Goal: Information Seeking & Learning: Learn about a topic

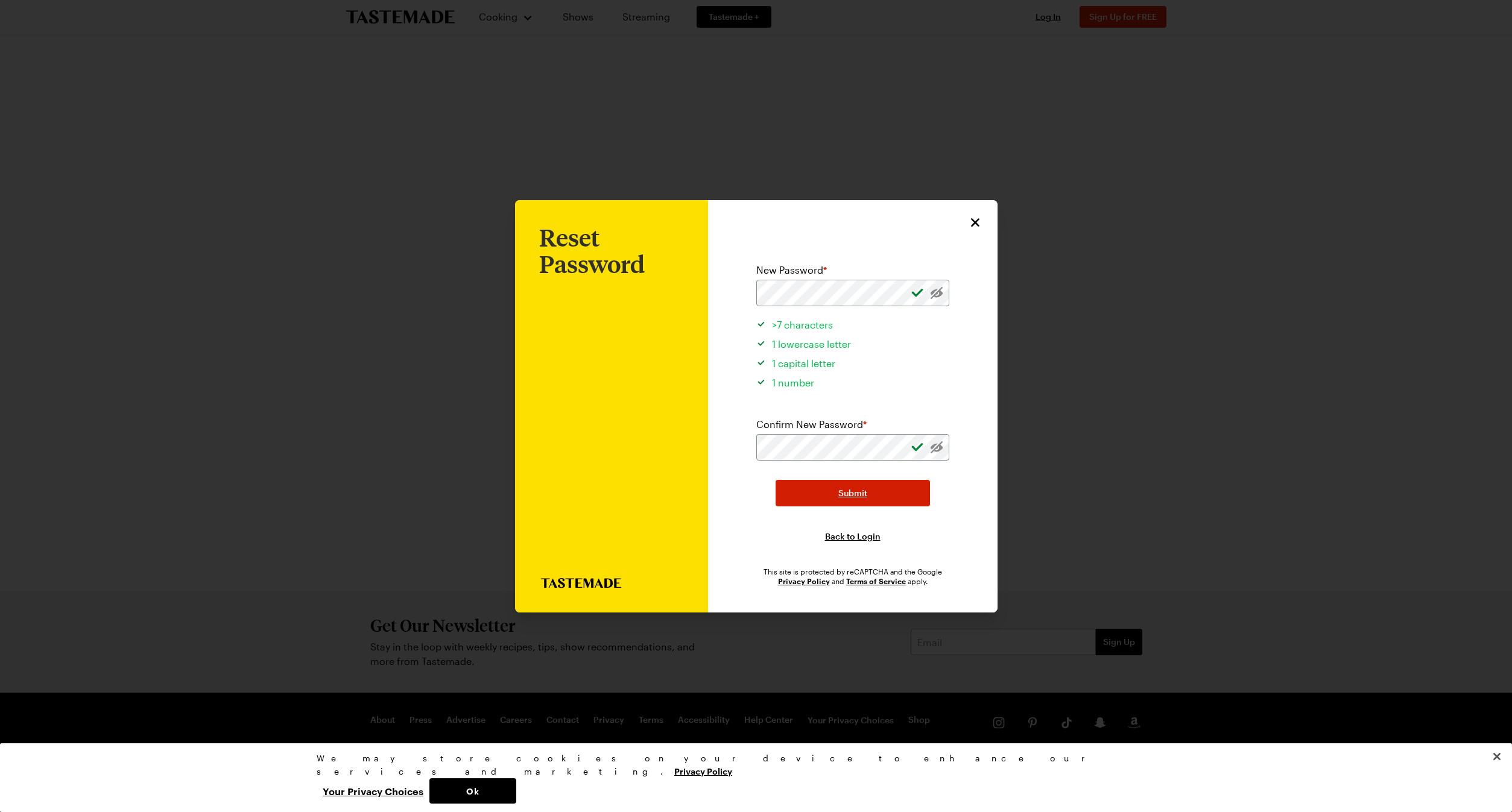
click at [830, 498] on button "Submit" at bounding box center [852, 492] width 155 height 27
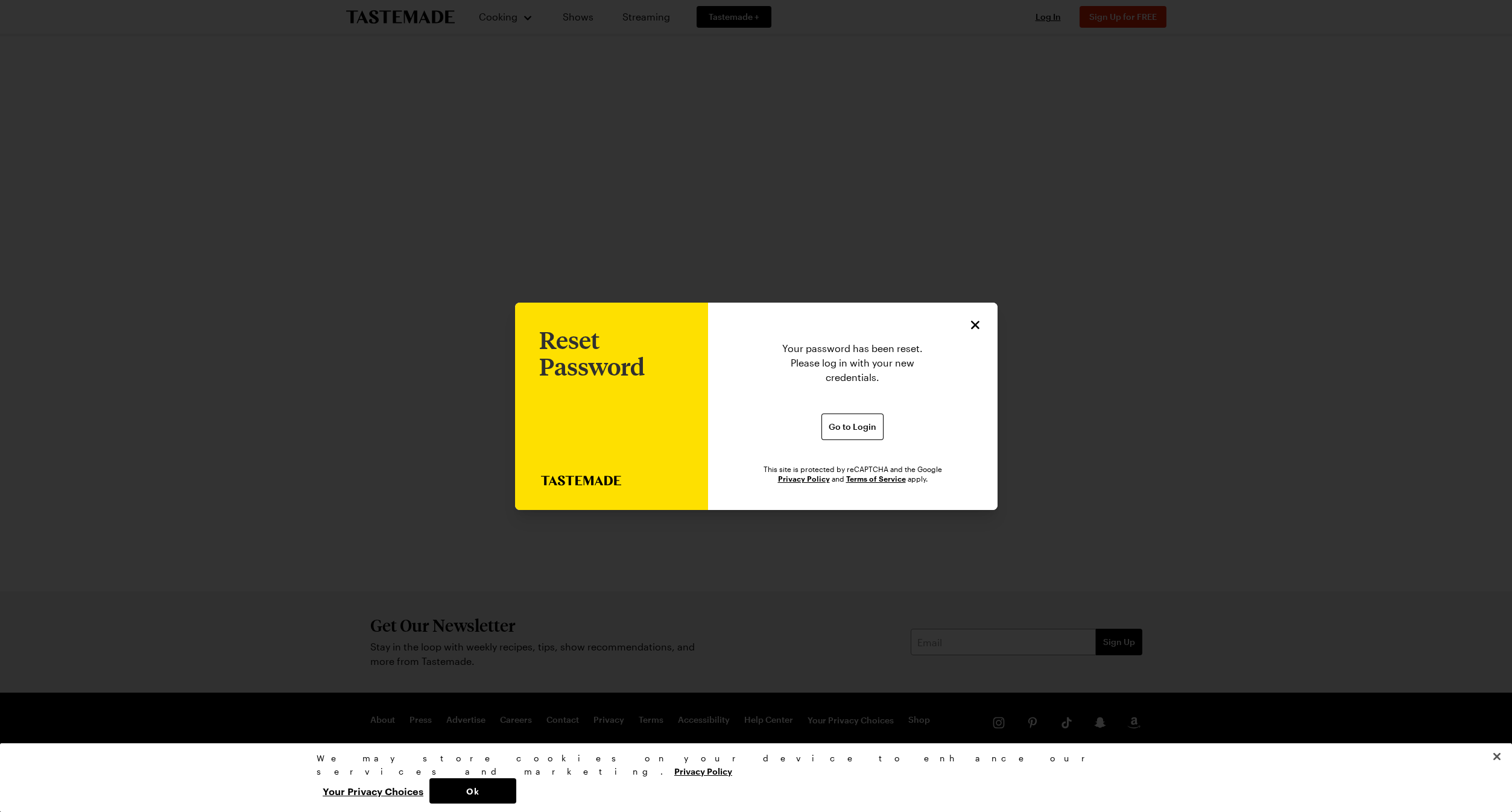
click at [977, 324] on icon "Close" at bounding box center [975, 325] width 15 height 15
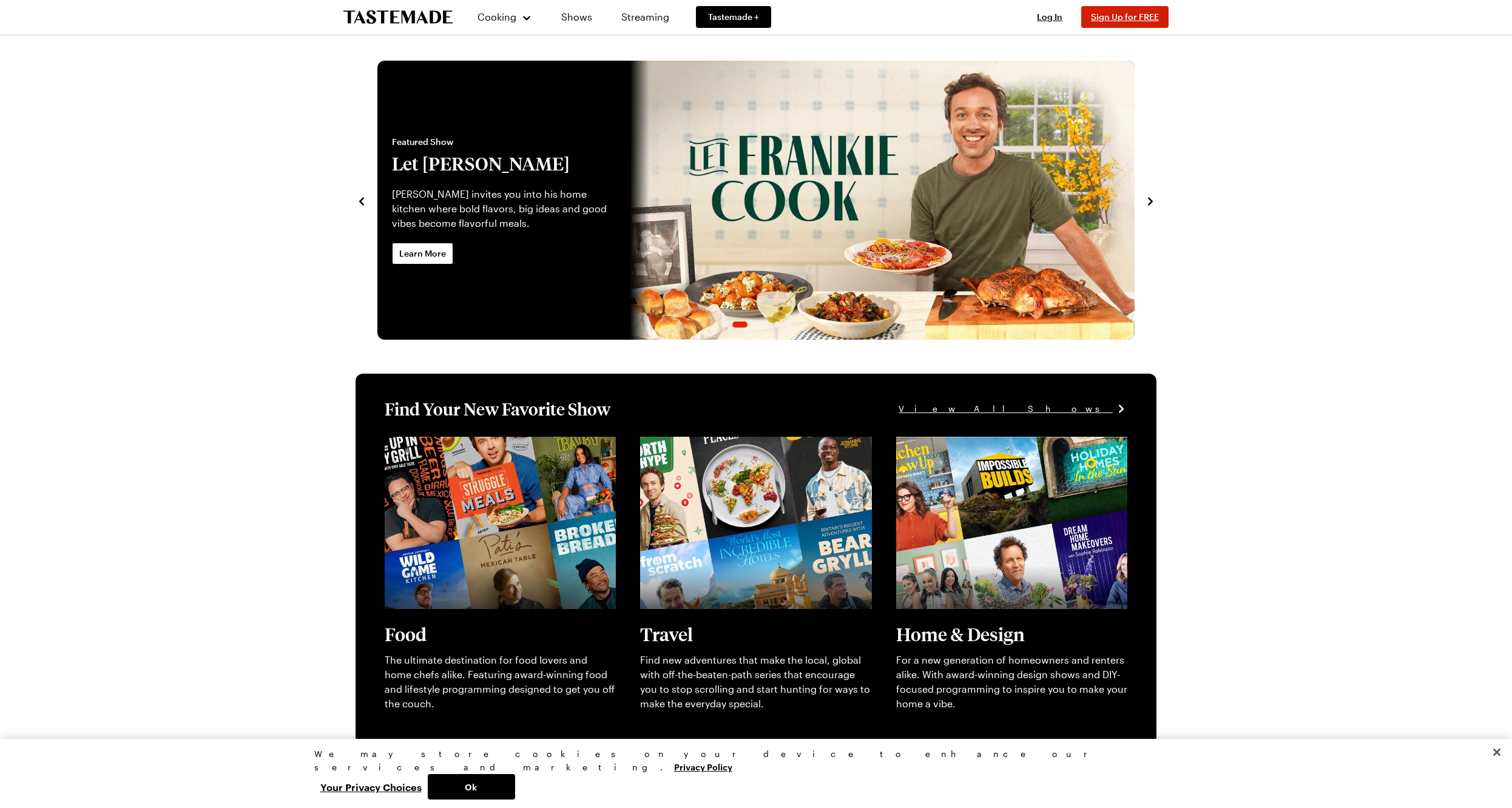
click at [1148, 12] on span "Sign Up for FREE" at bounding box center [1125, 17] width 68 height 10
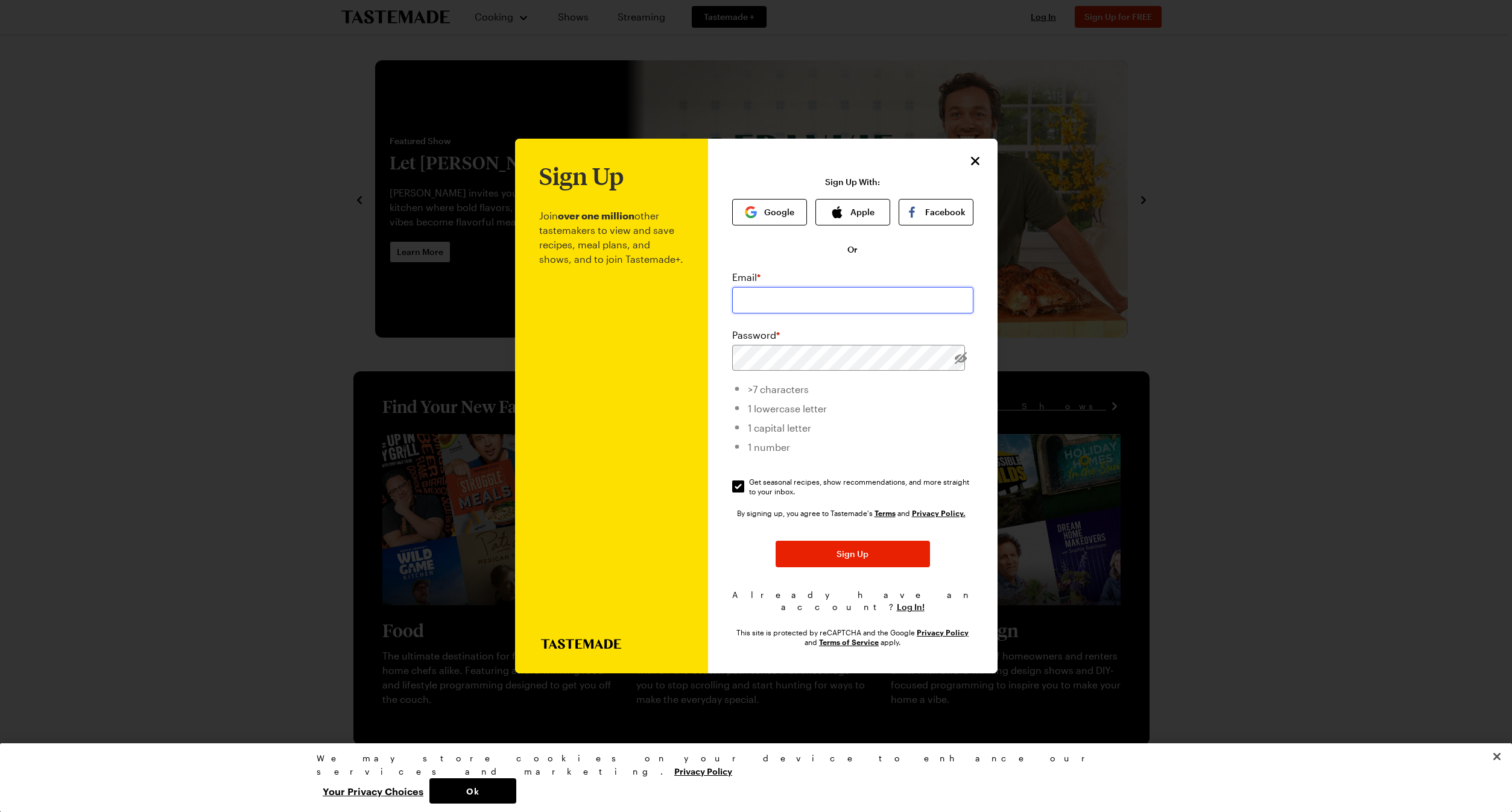
click at [787, 314] on input "email" at bounding box center [852, 300] width 242 height 27
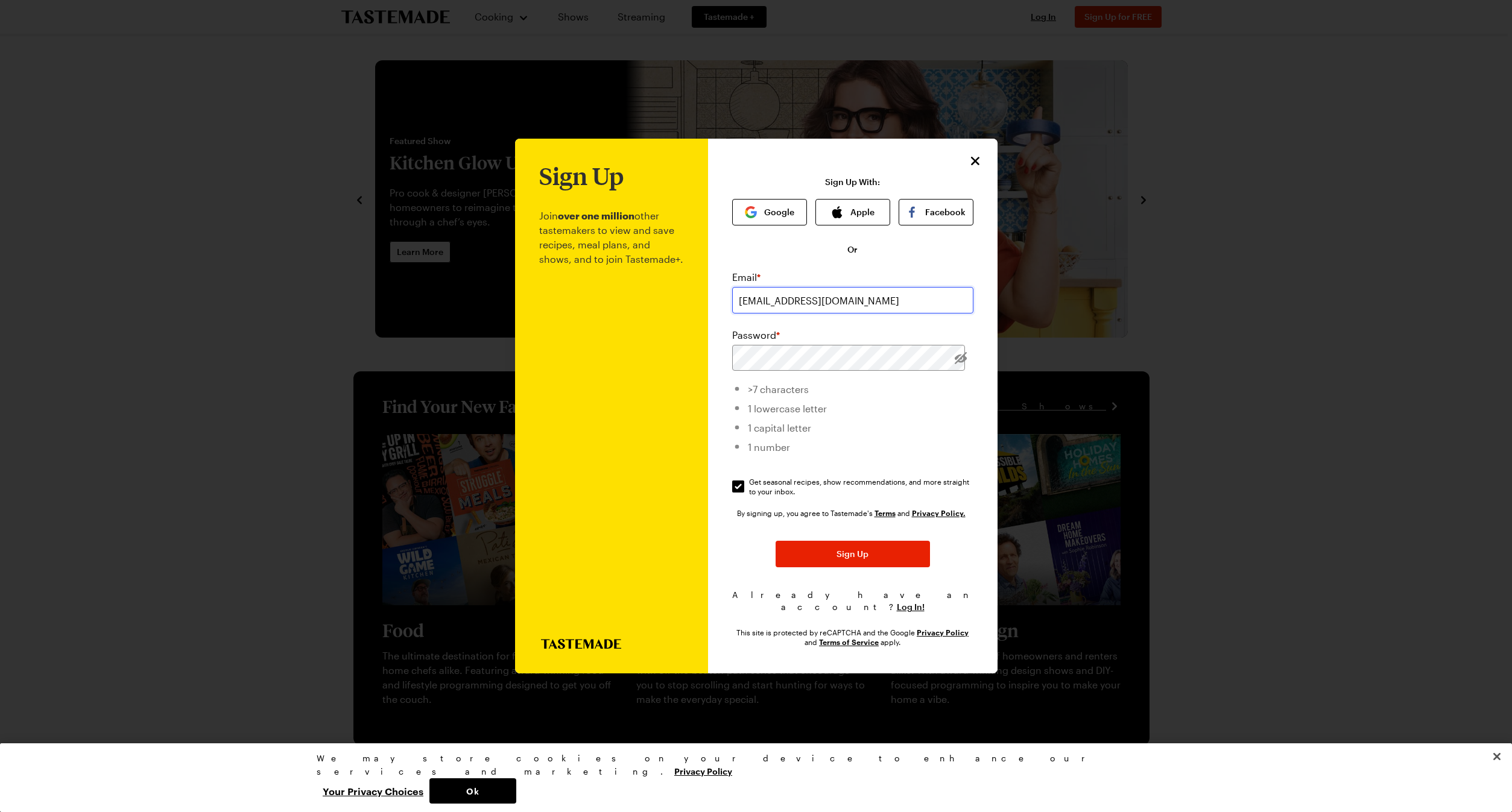
type input "sandybaenen@icloud.com"
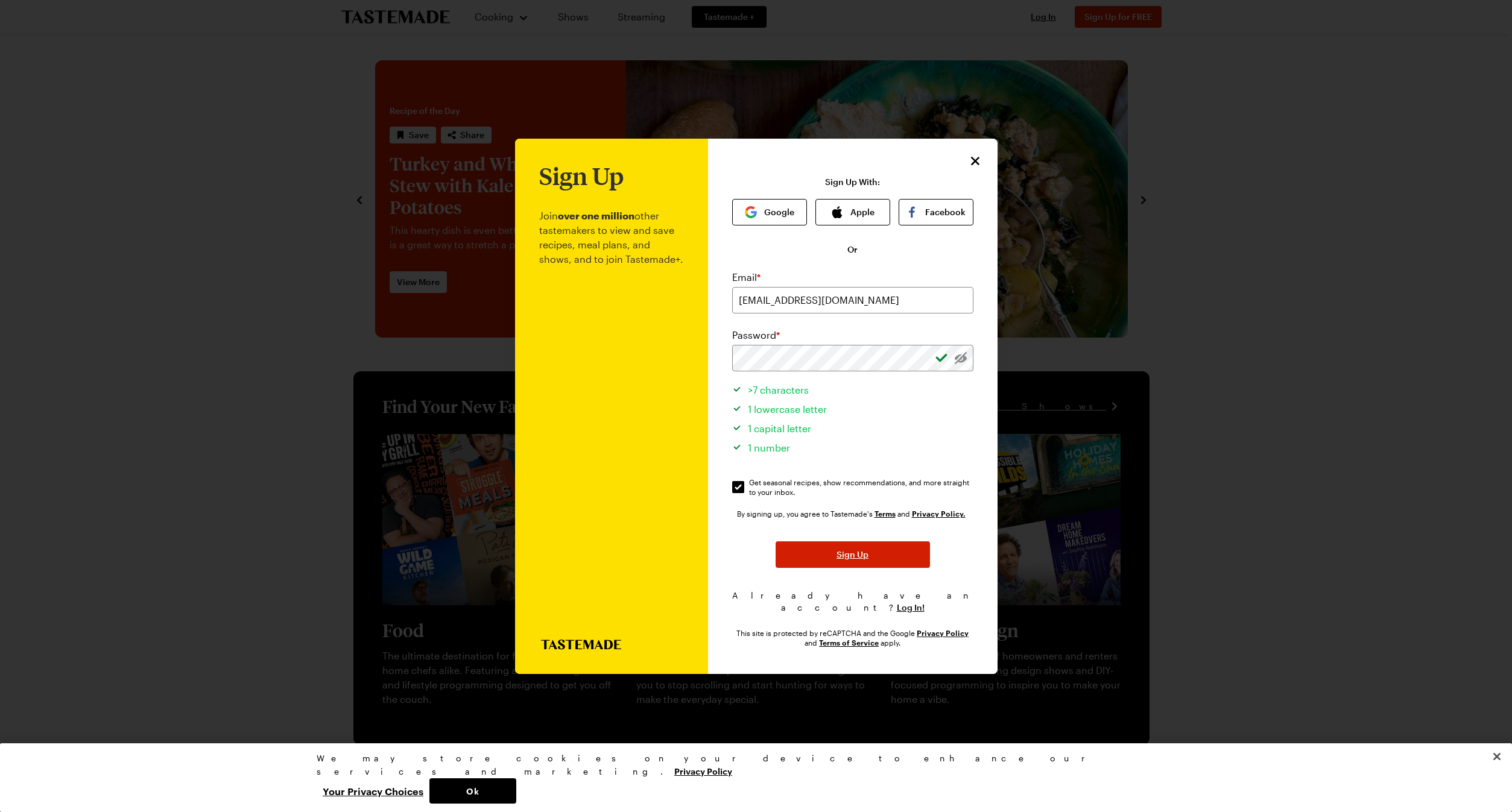
click at [840, 568] on button "Sign Up" at bounding box center [852, 554] width 155 height 27
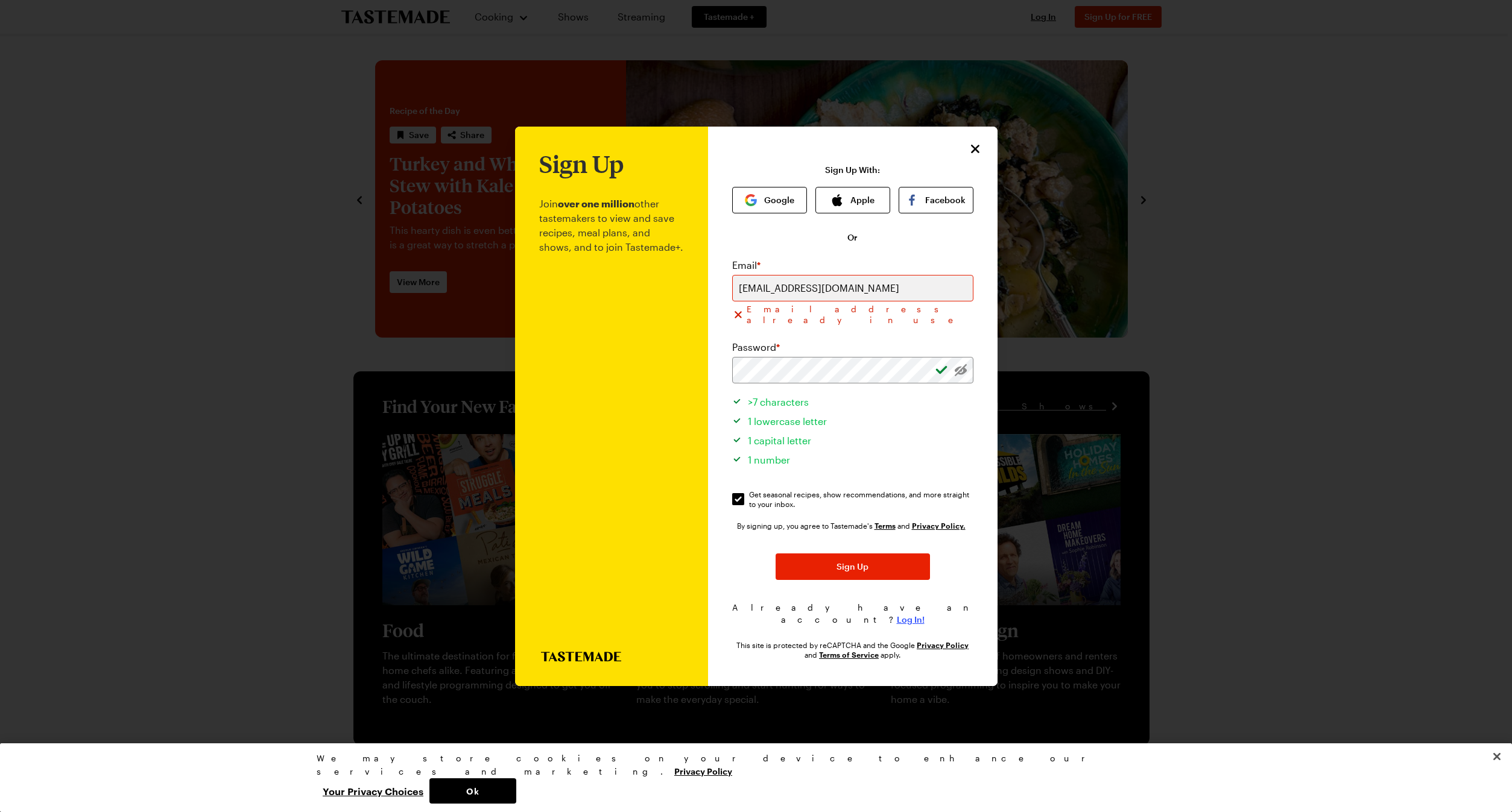
click at [907, 613] on span "Log In!" at bounding box center [911, 619] width 28 height 12
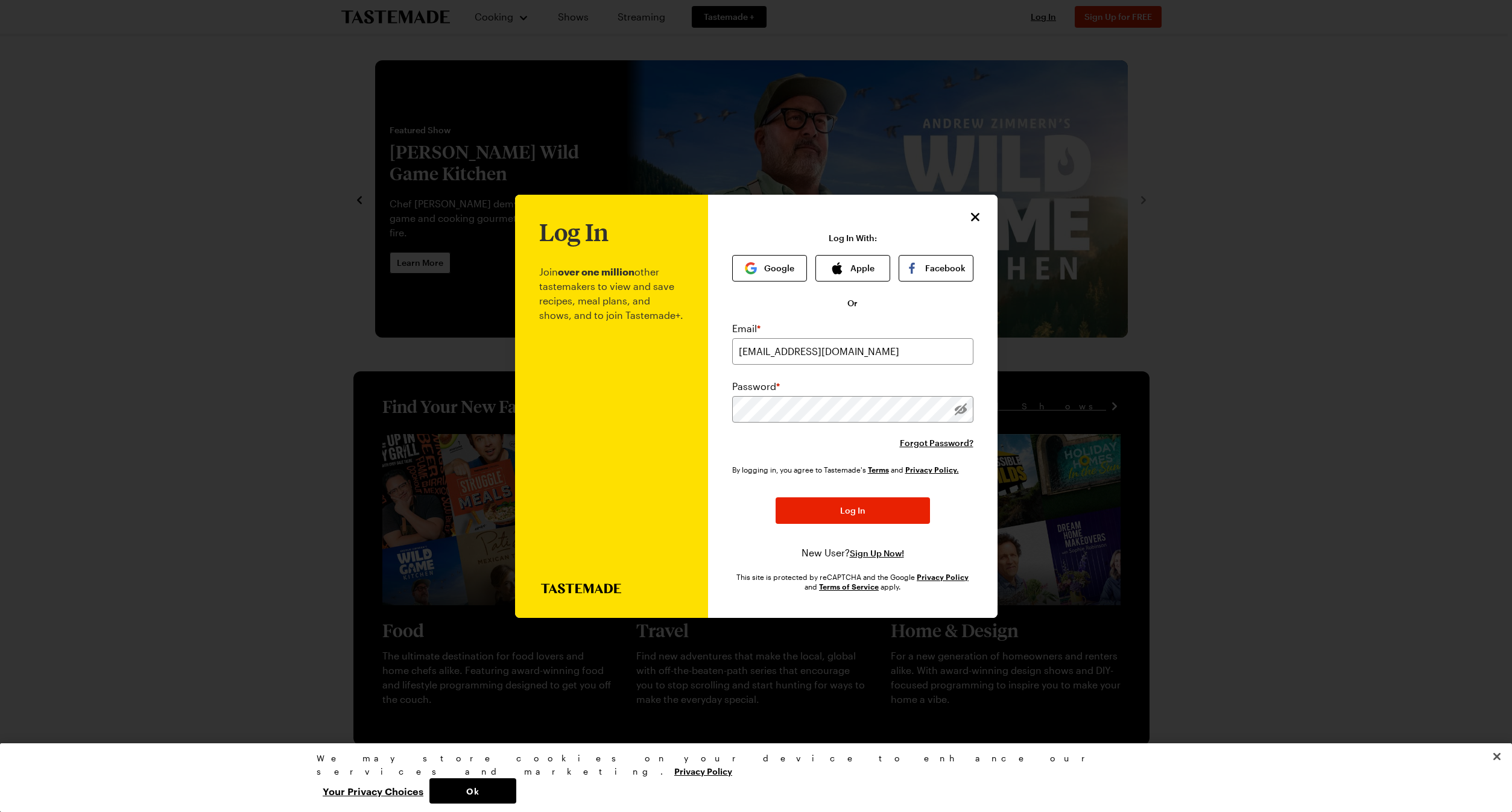
type input "sandybaenen@icloud.com"
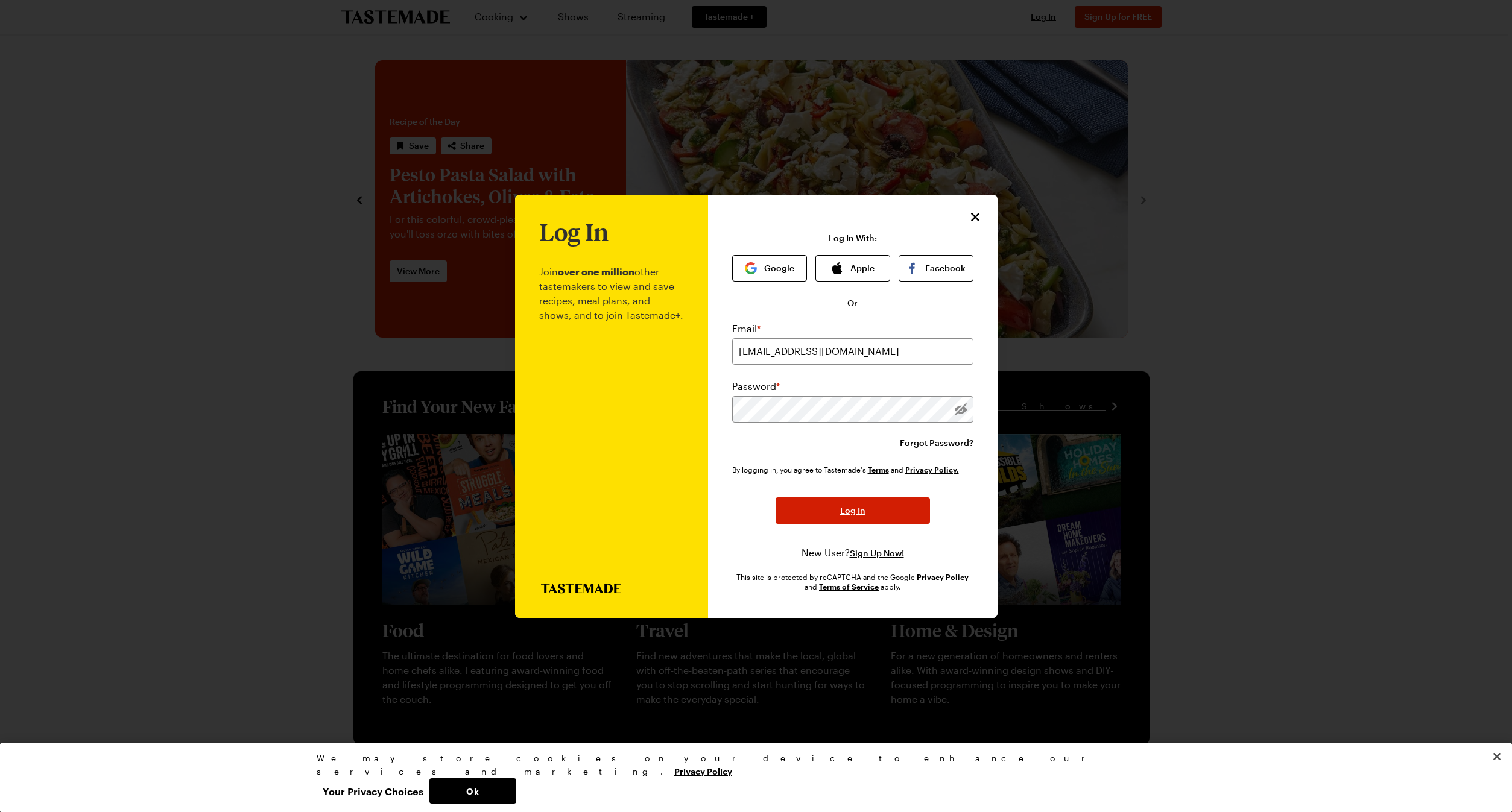
click at [850, 503] on button "Log In" at bounding box center [852, 511] width 155 height 27
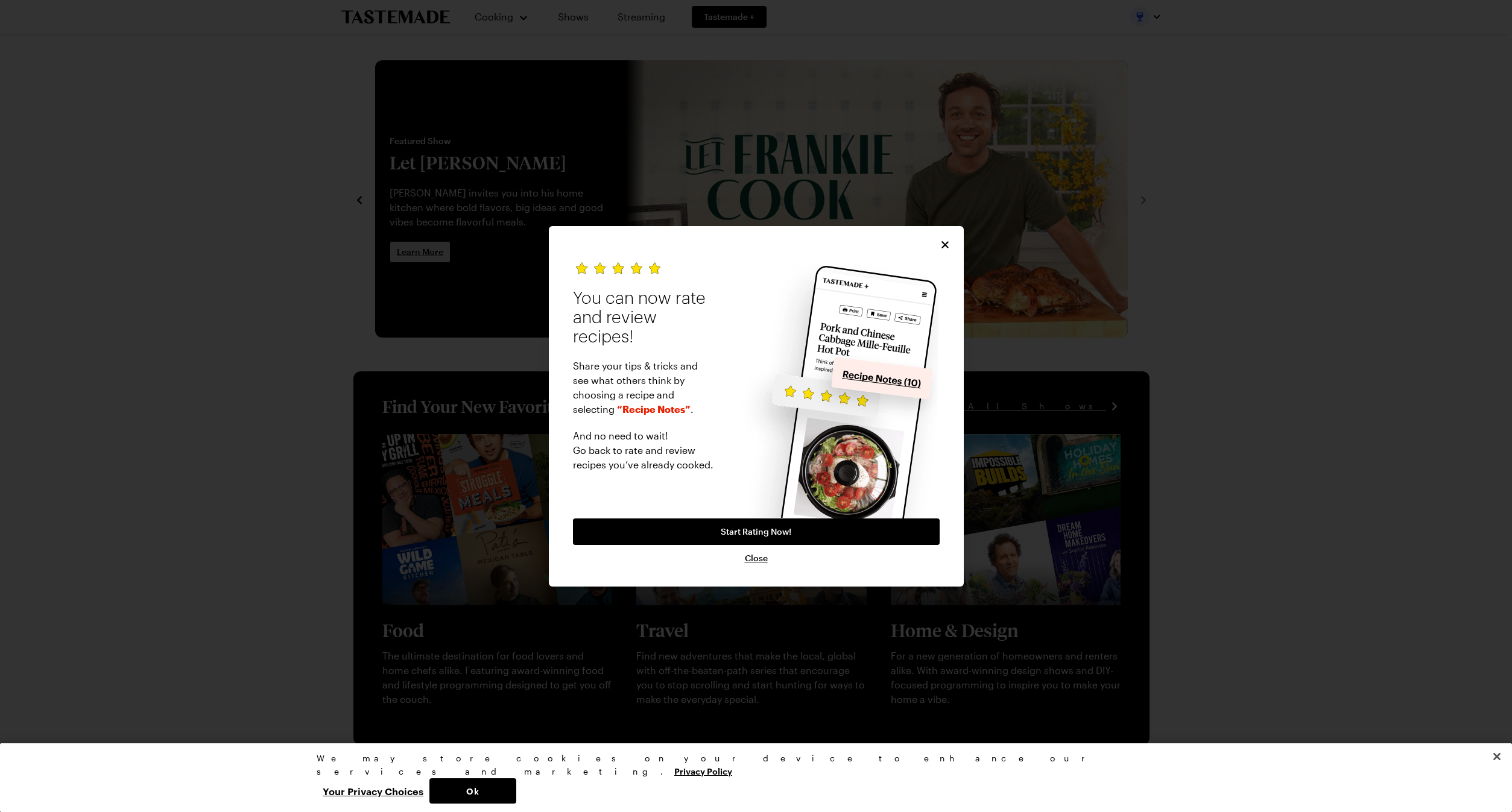
click at [412, 258] on div at bounding box center [756, 406] width 1512 height 812
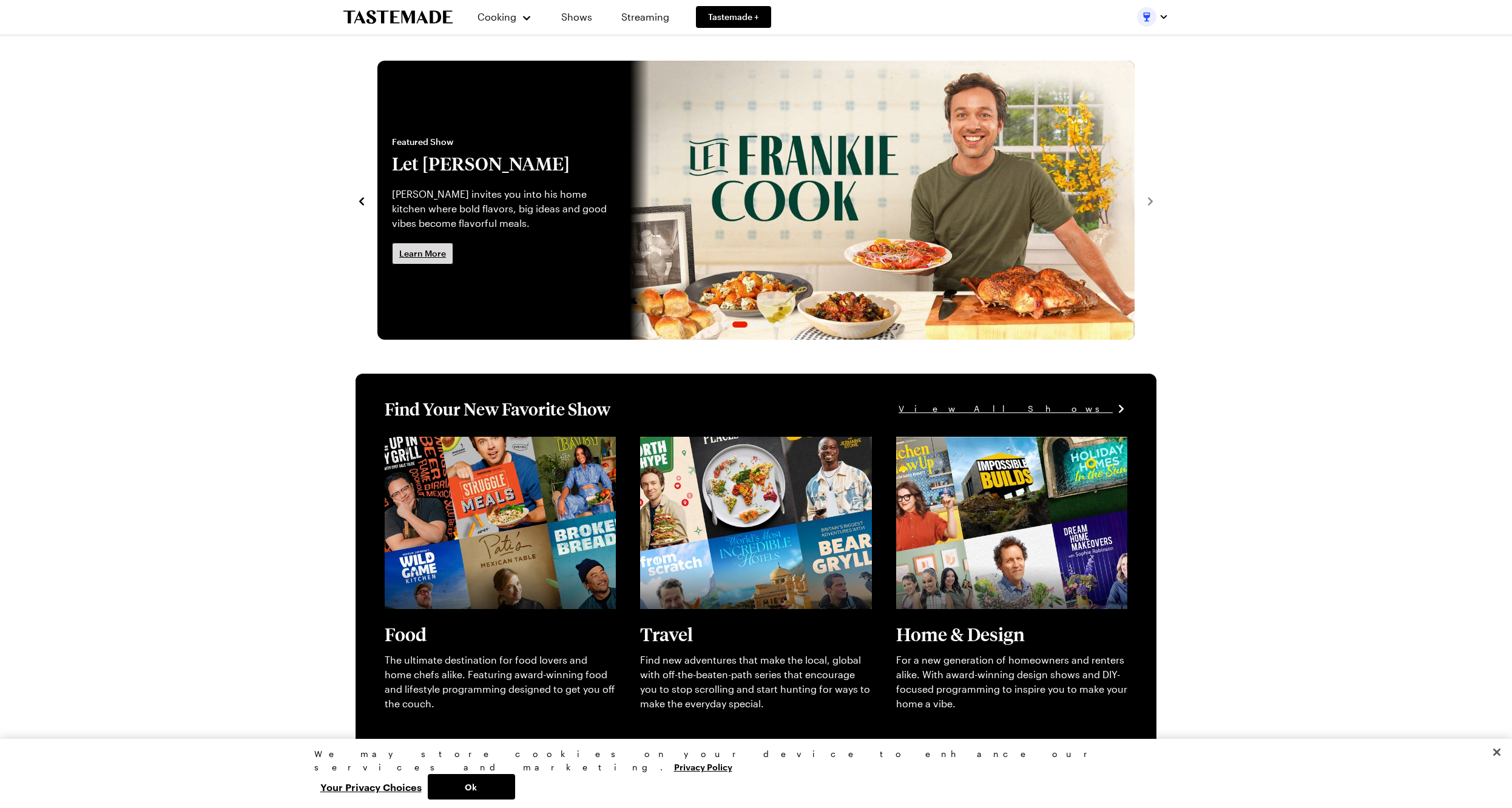
click at [415, 260] on link "Learn More" at bounding box center [422, 254] width 61 height 22
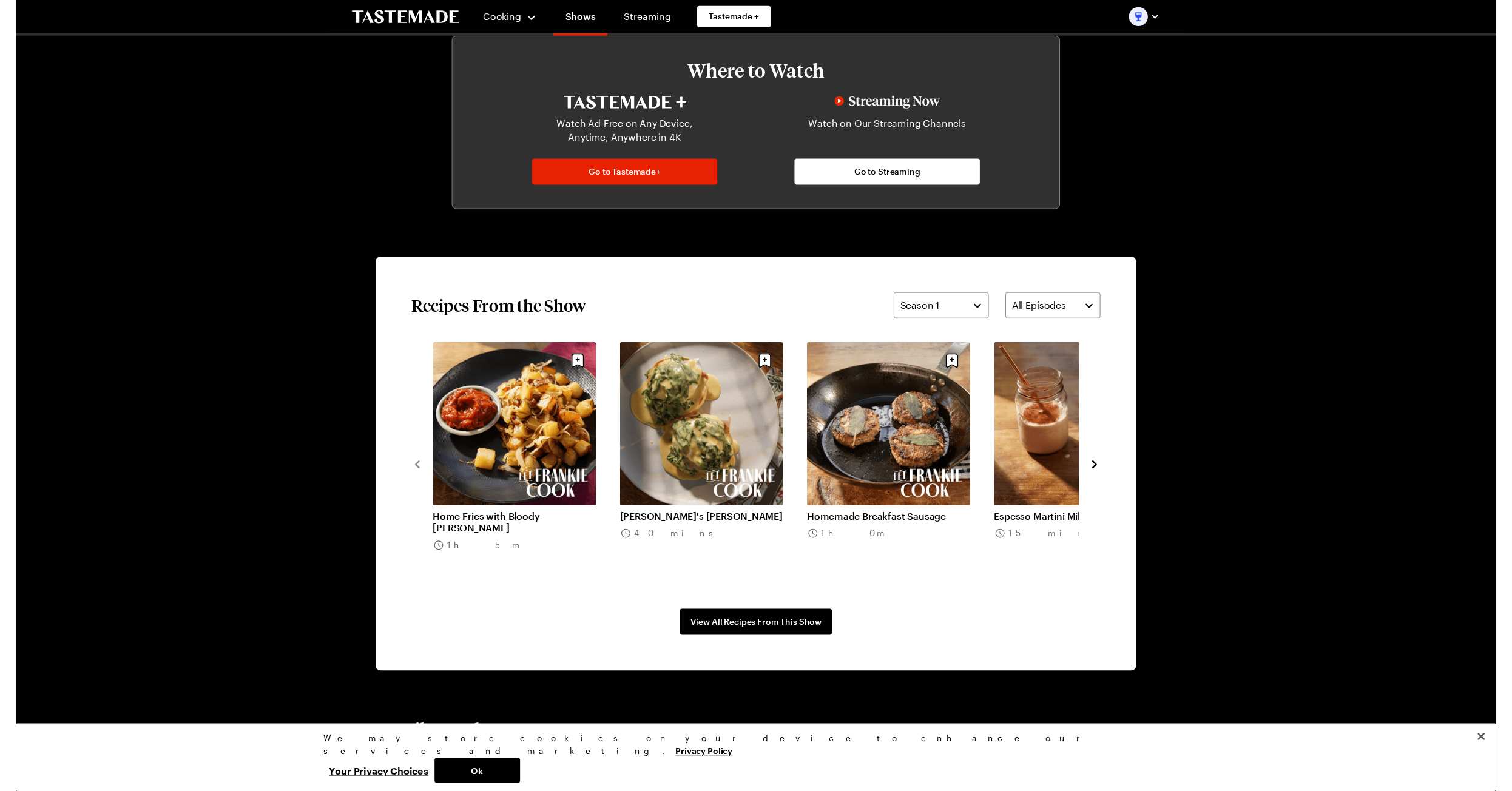
scroll to position [694, 0]
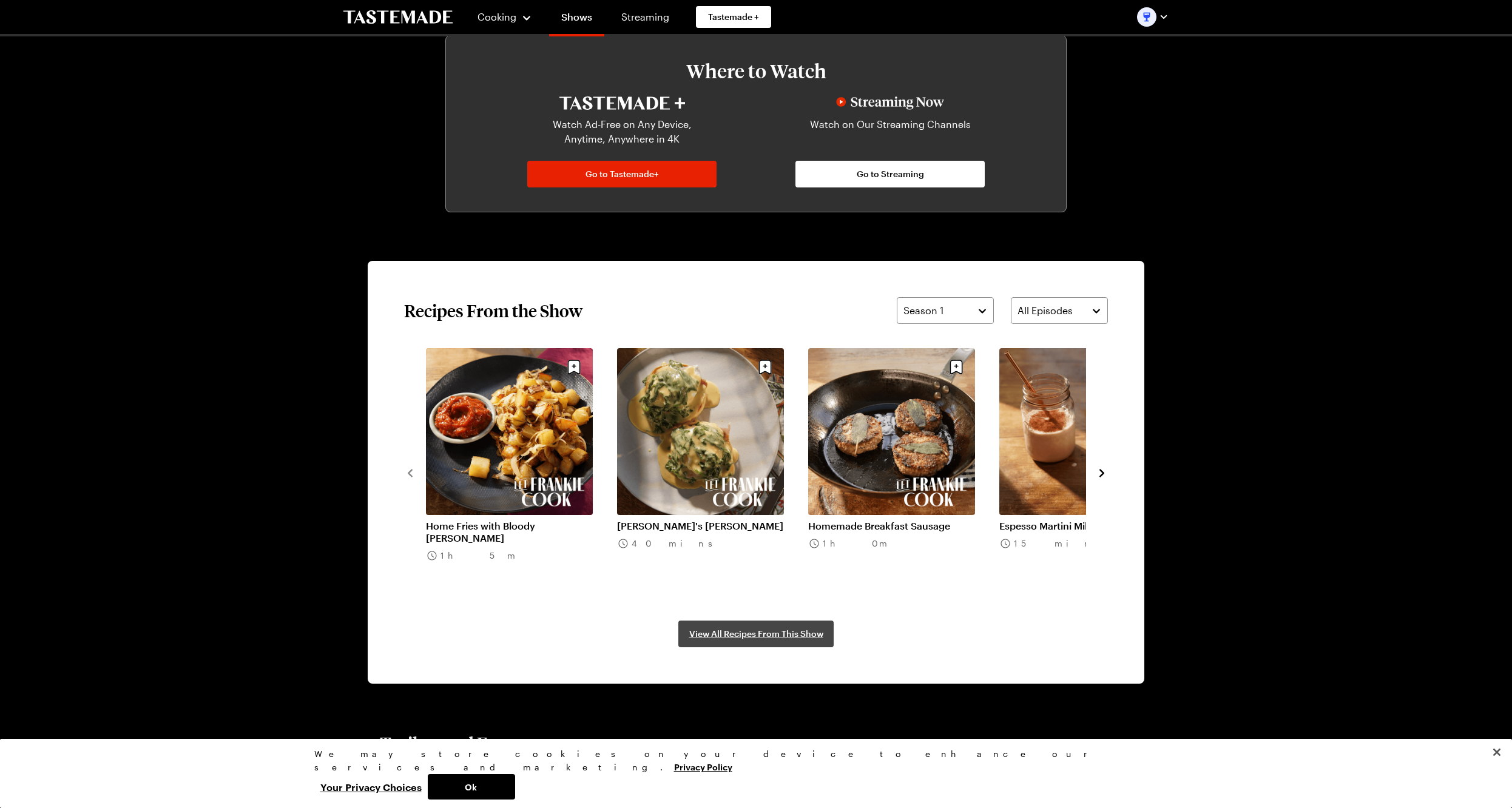
click at [783, 631] on span "View All Recipes From This Show" at bounding box center [756, 634] width 134 height 12
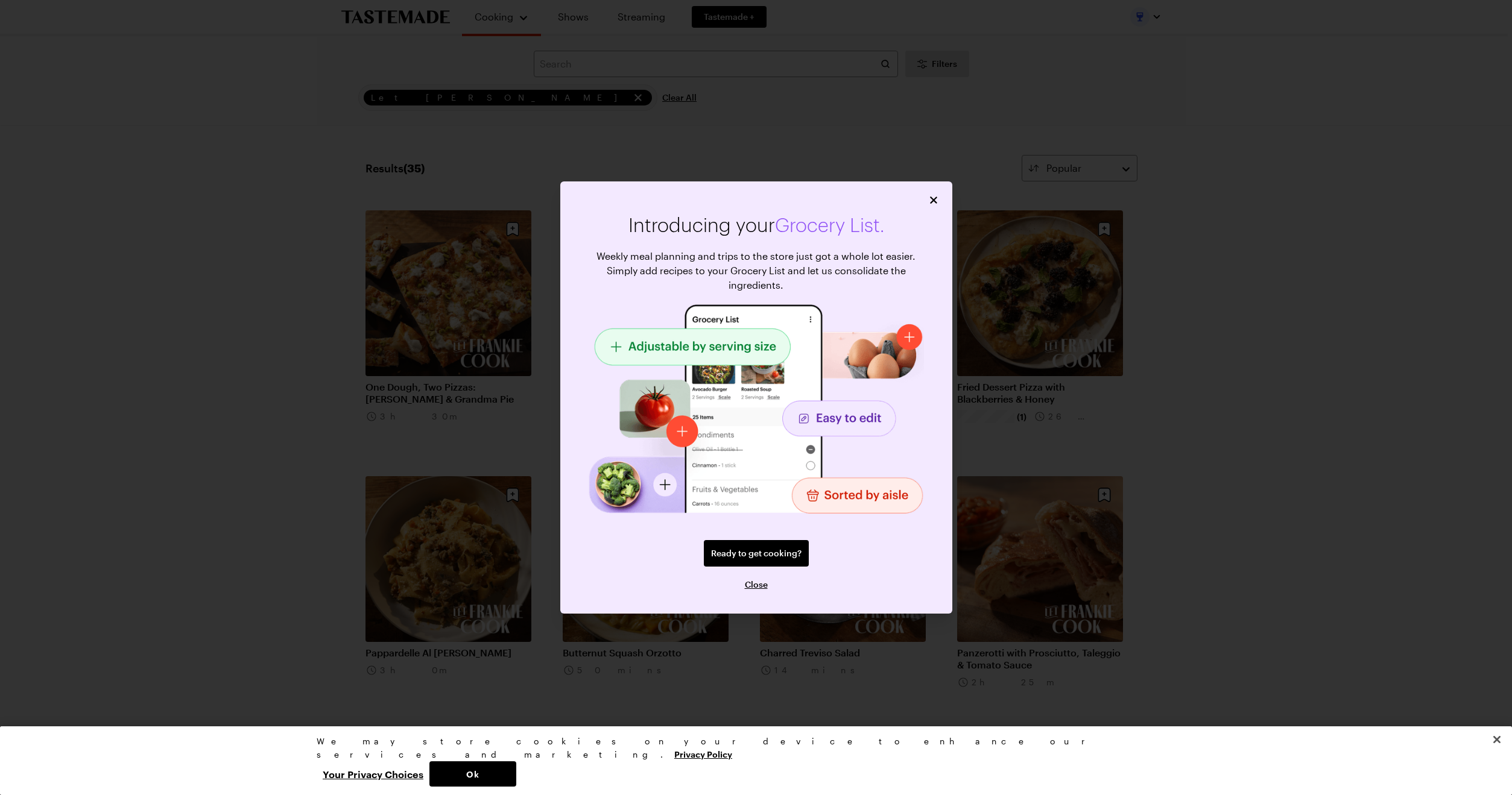
click at [934, 201] on icon "Close" at bounding box center [933, 200] width 7 height 7
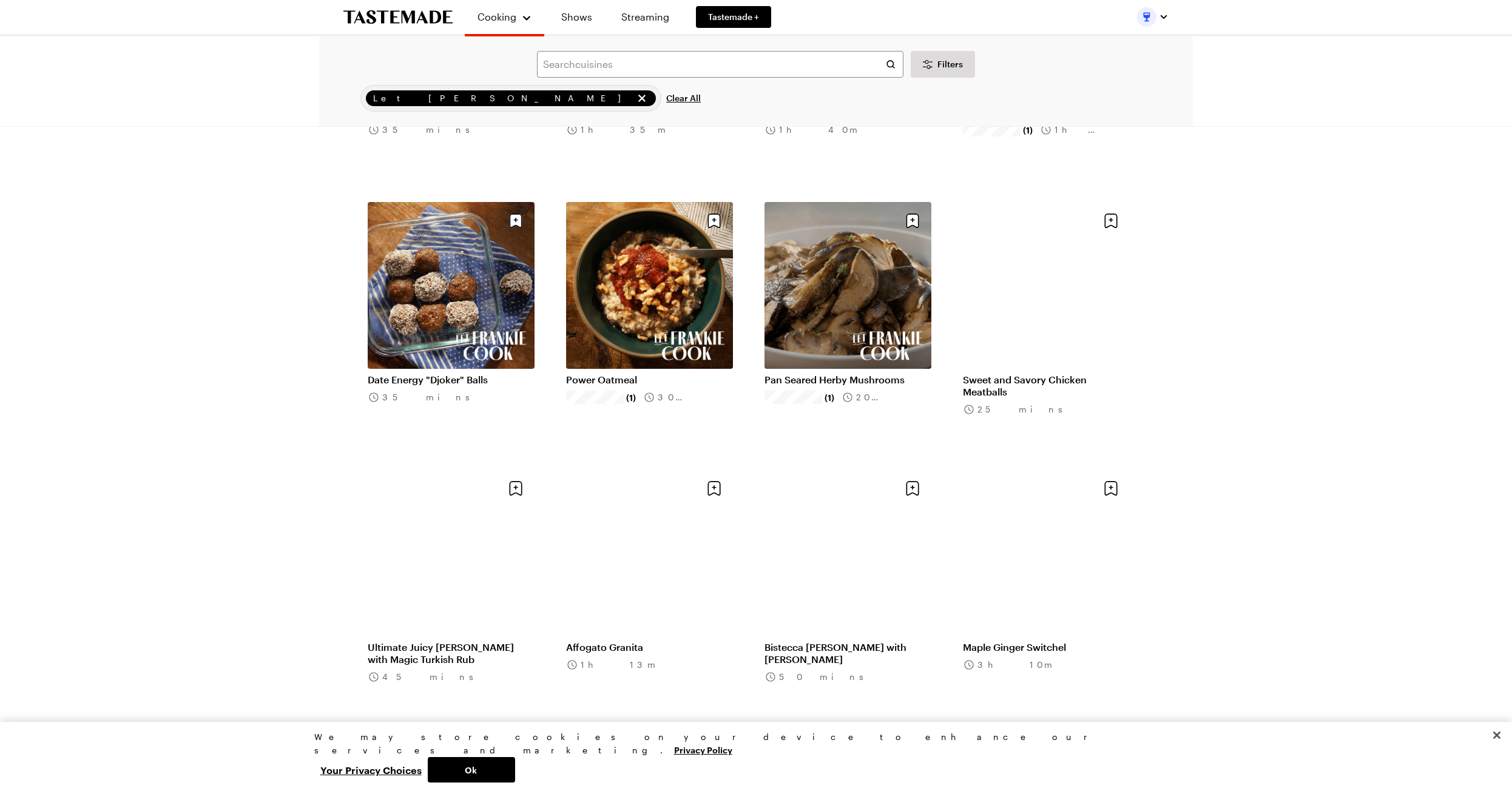
scroll to position [817, 0]
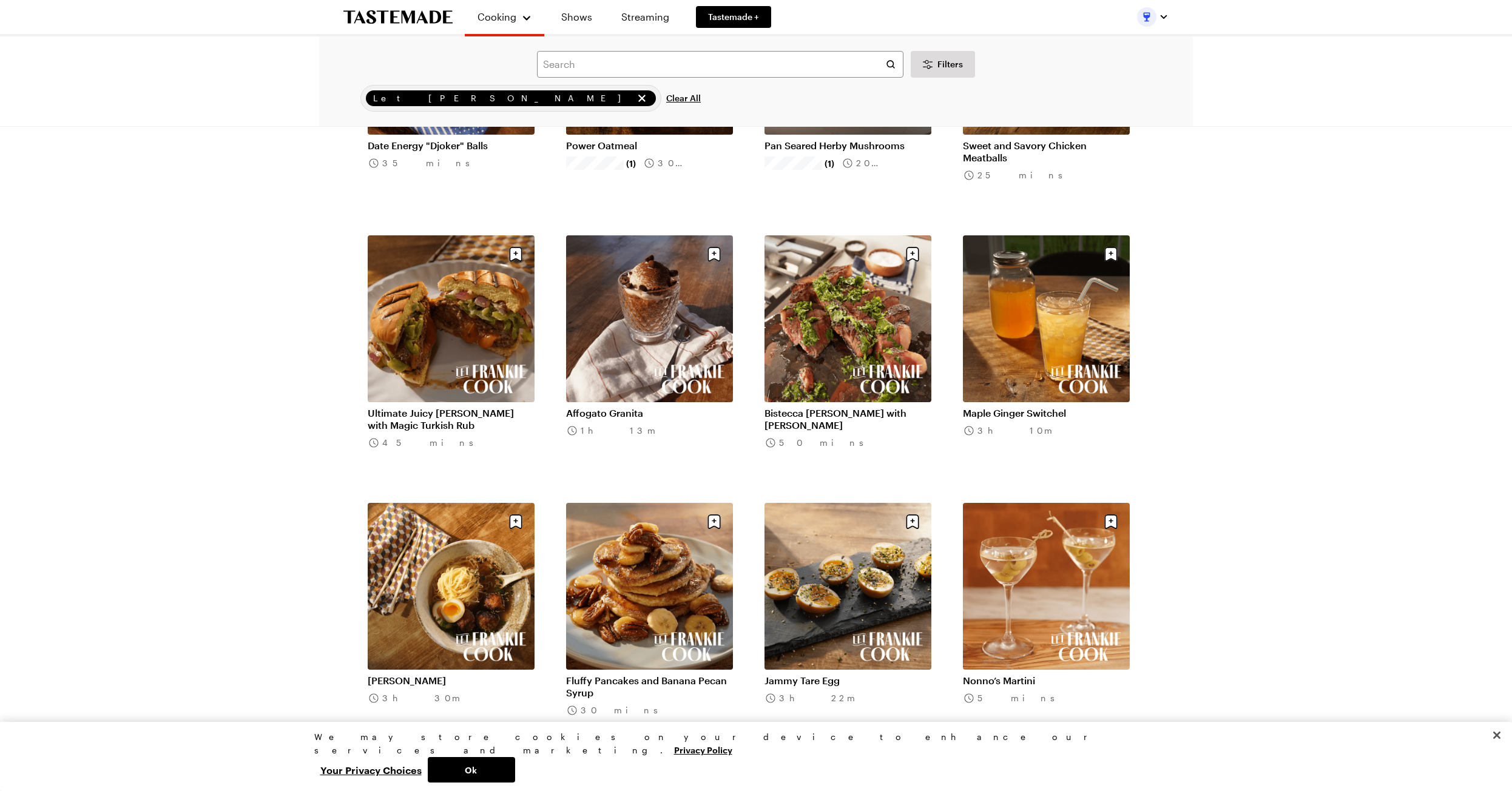
scroll to position [1047, 0]
click at [457, 413] on link "Ultimate Juicy [PERSON_NAME] with Magic Turkish Rub" at bounding box center [451, 419] width 167 height 24
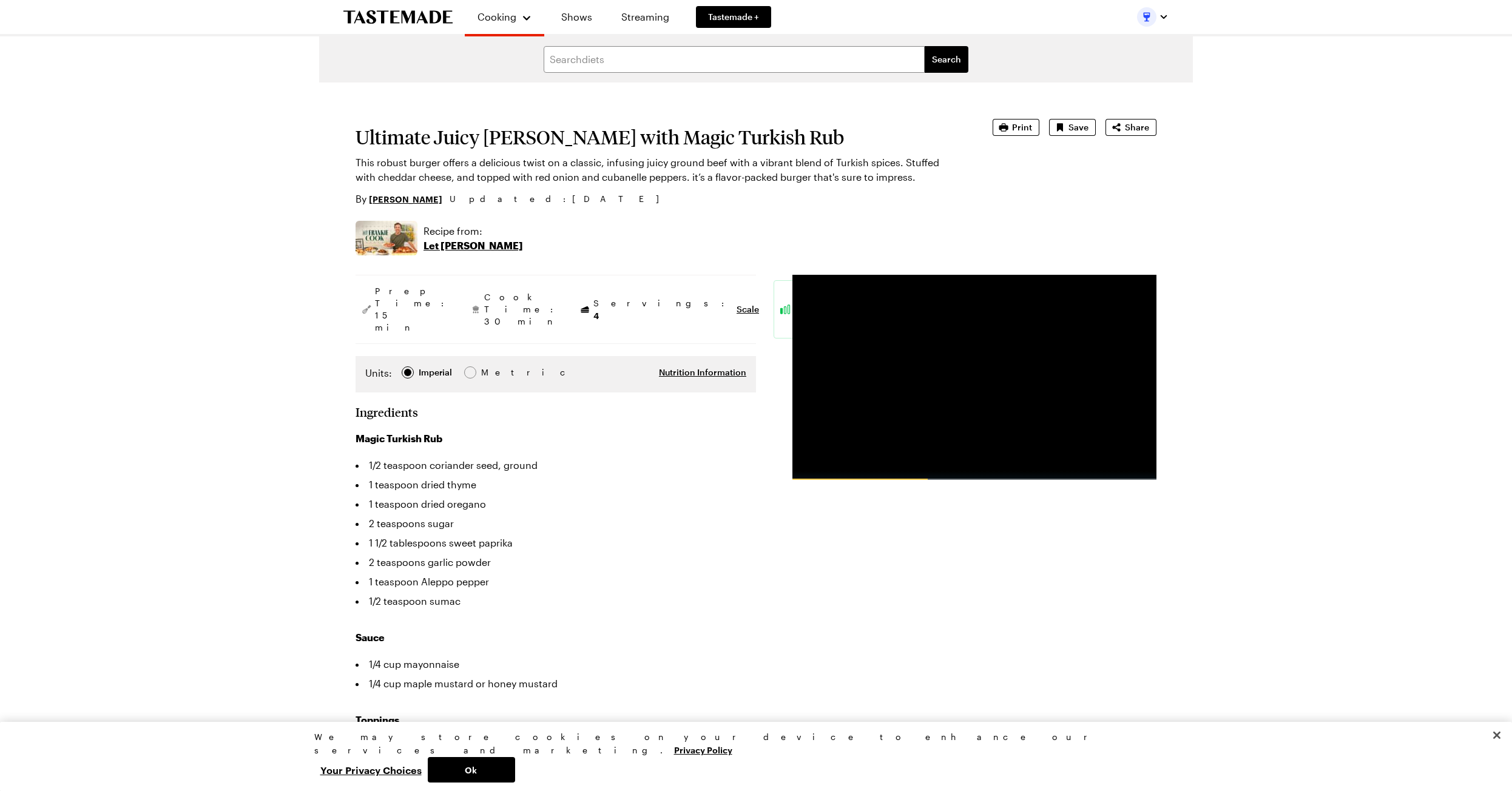
scroll to position [1047, 0]
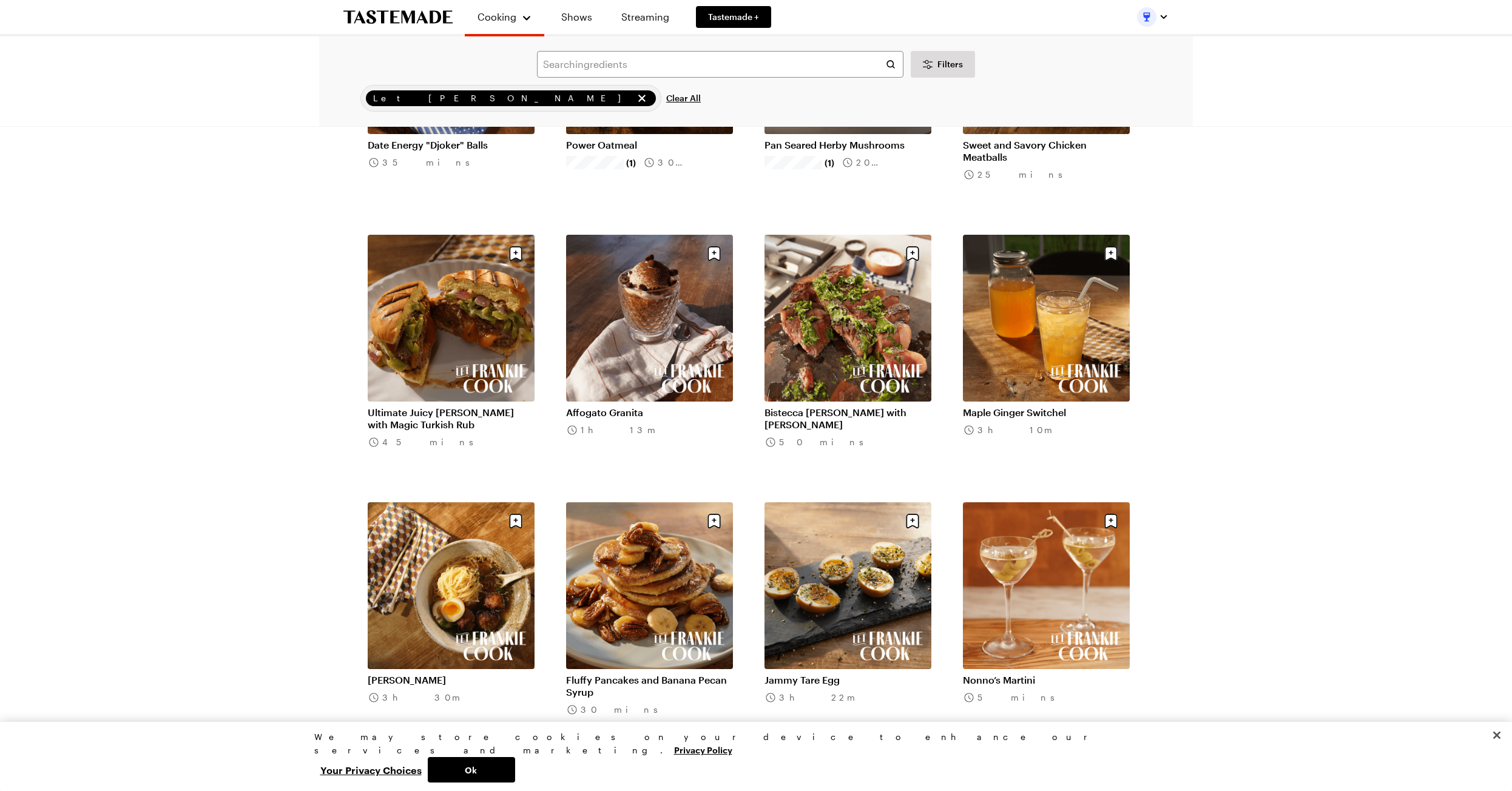
click at [386, 681] on link "[PERSON_NAME]" at bounding box center [451, 680] width 167 height 12
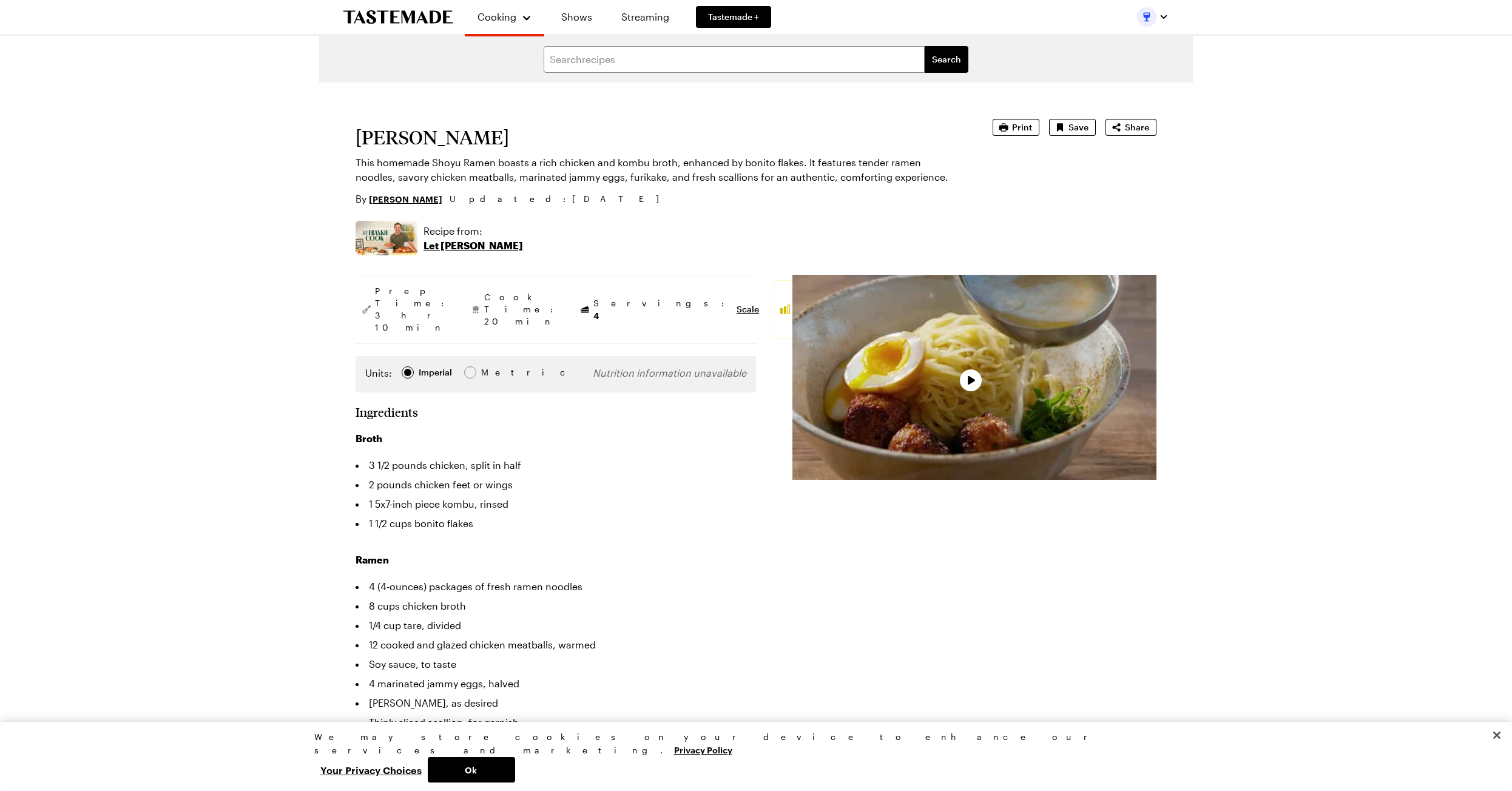
type textarea "x"
